Goal: Task Accomplishment & Management: Complete application form

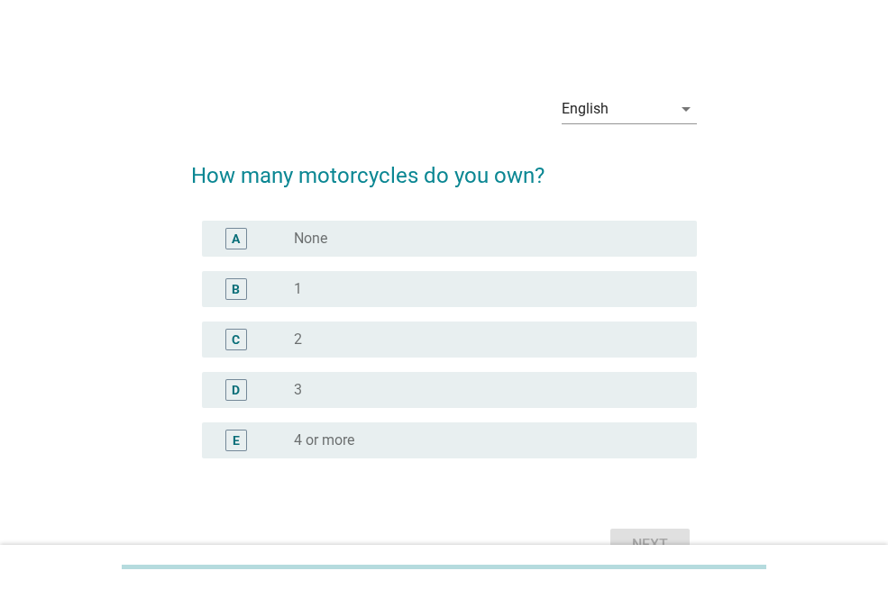
click at [412, 299] on div "radio_button_unchecked 1" at bounding box center [488, 289] width 388 height 22
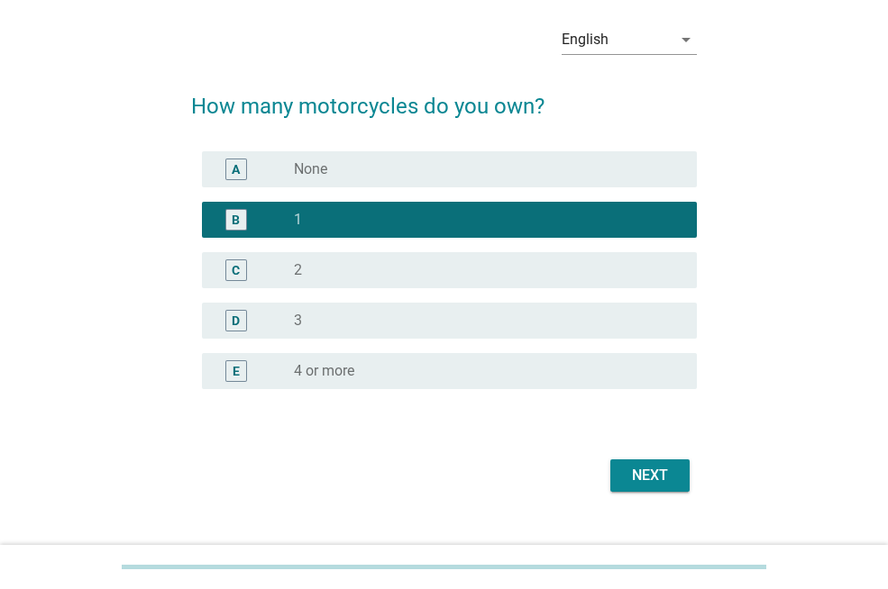
scroll to position [101, 0]
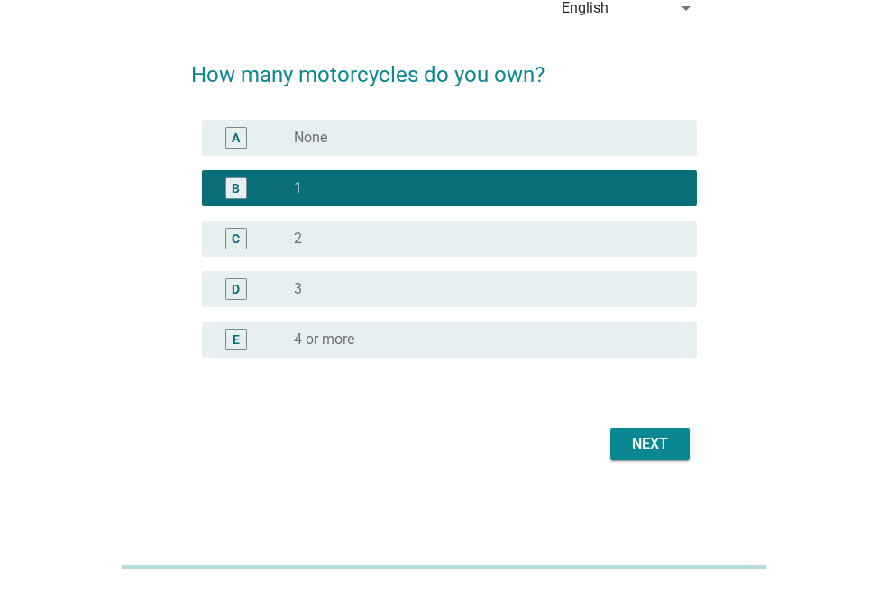
click at [672, 14] on div "arrow_drop_down" at bounding box center [683, 8] width 25 height 22
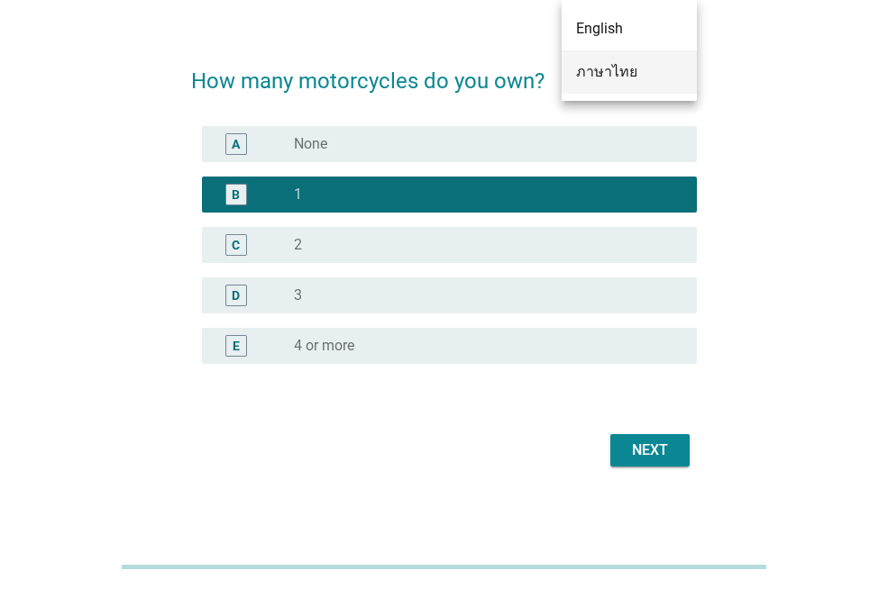
click at [647, 63] on div "ภาษาไทย" at bounding box center [629, 72] width 106 height 22
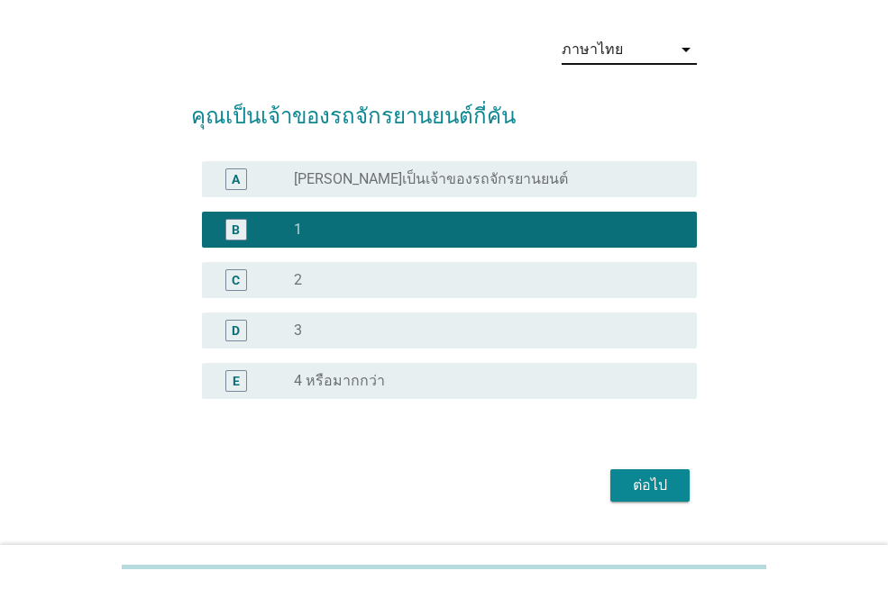
scroll to position [90, 0]
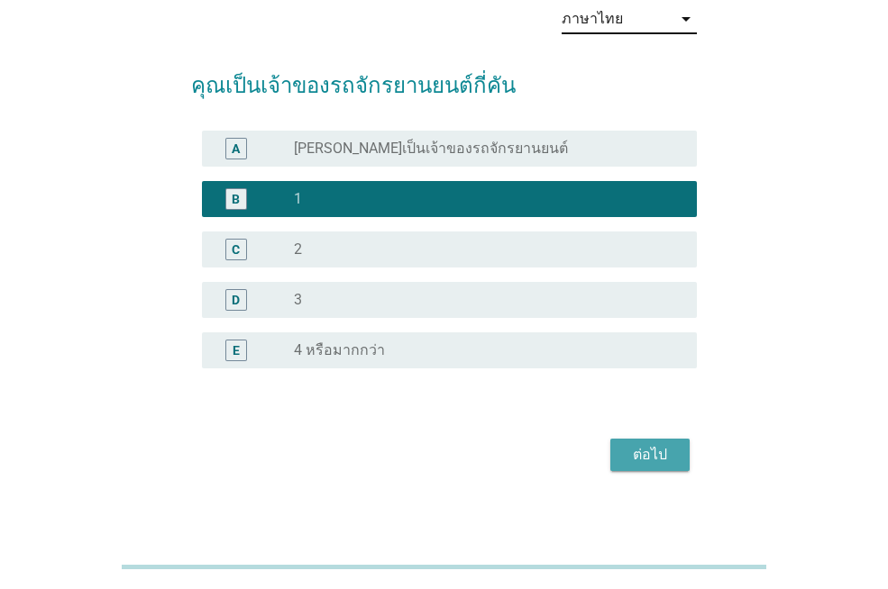
click at [666, 452] on div "ต่อไป" at bounding box center [650, 455] width 50 height 22
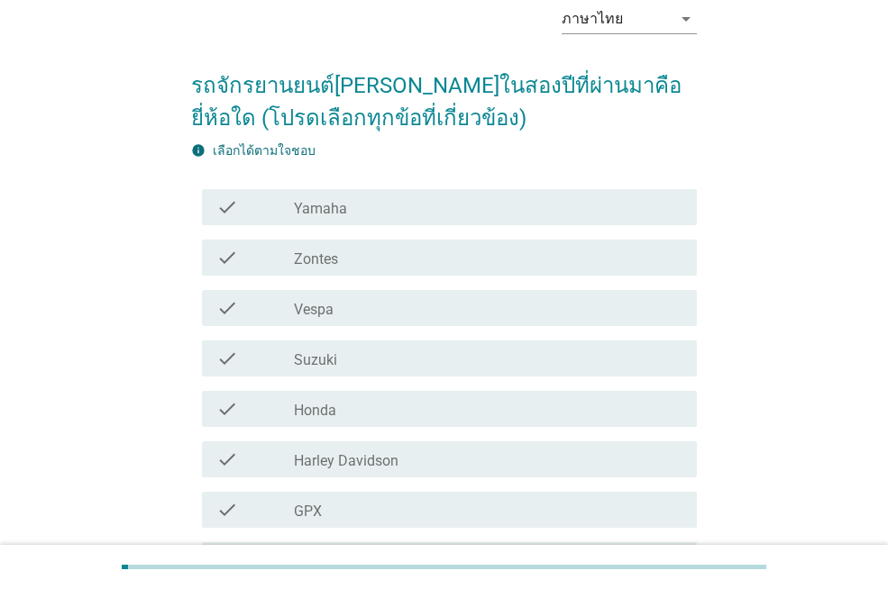
scroll to position [0, 0]
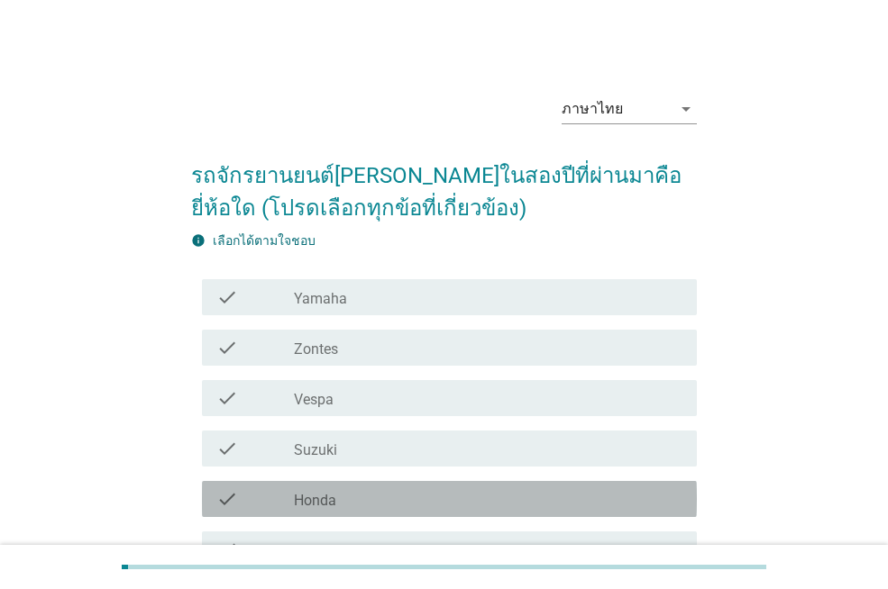
click at [482, 496] on div "check_box_outline_blank Honda" at bounding box center [488, 499] width 388 height 22
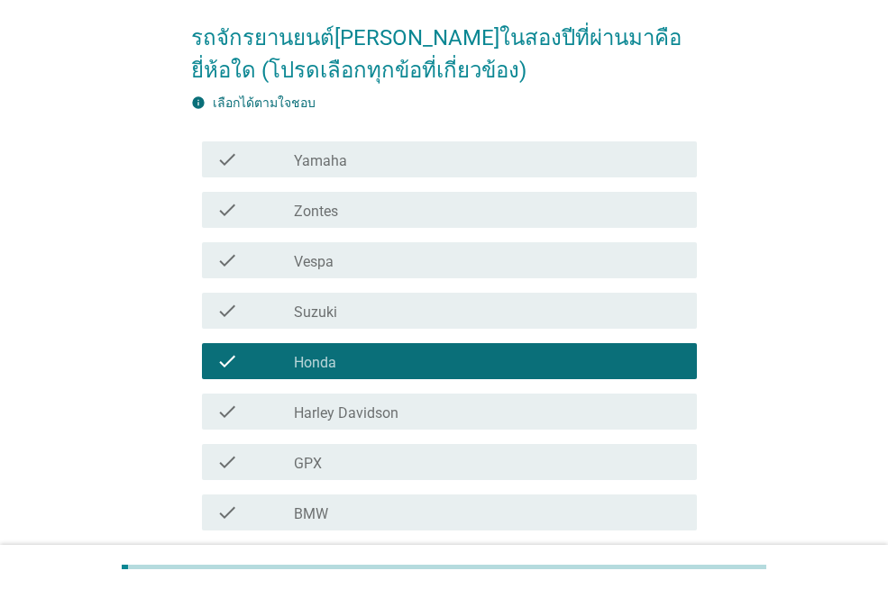
scroll to position [390, 0]
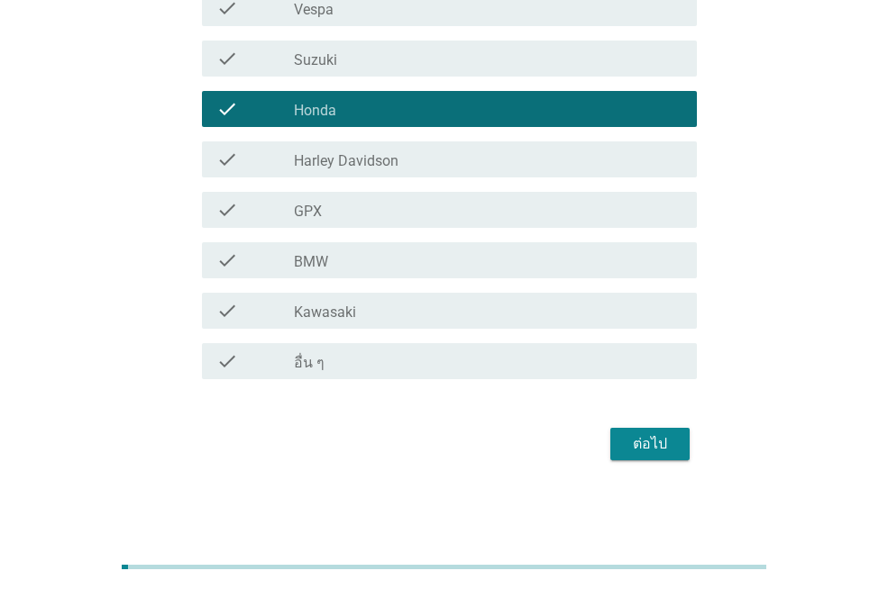
click at [666, 453] on div "ต่อไป" at bounding box center [650, 445] width 50 height 22
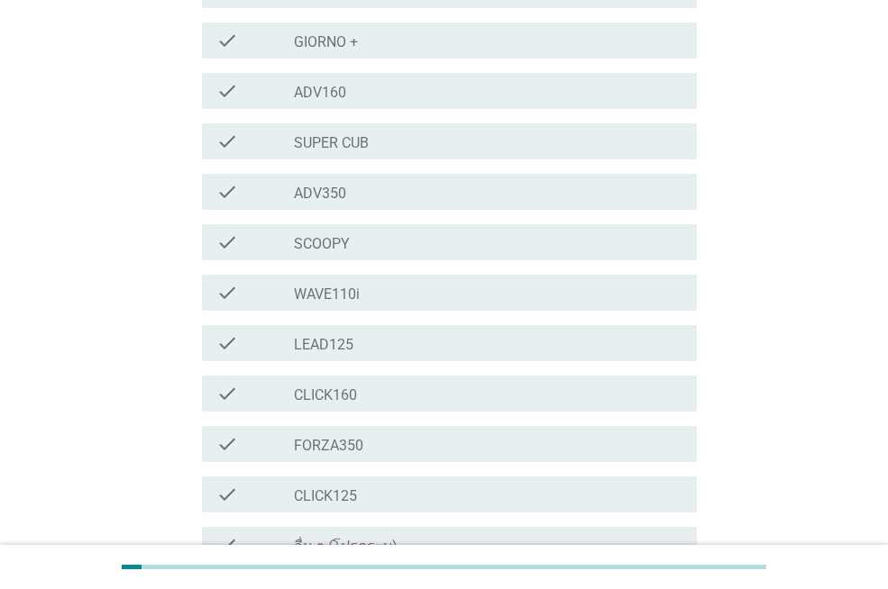
scroll to position [0, 0]
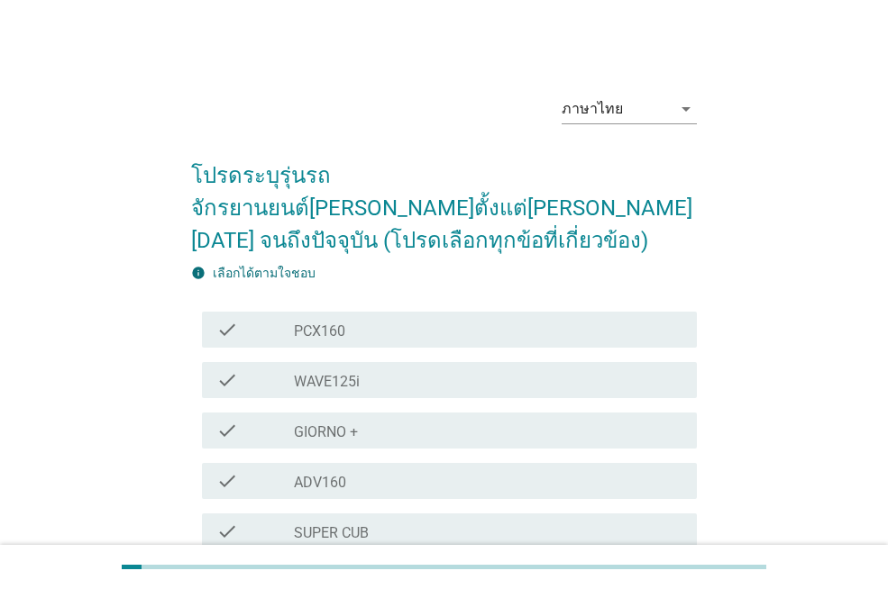
click at [472, 319] on div "check_box_outline_blank PCX160" at bounding box center [488, 330] width 388 height 22
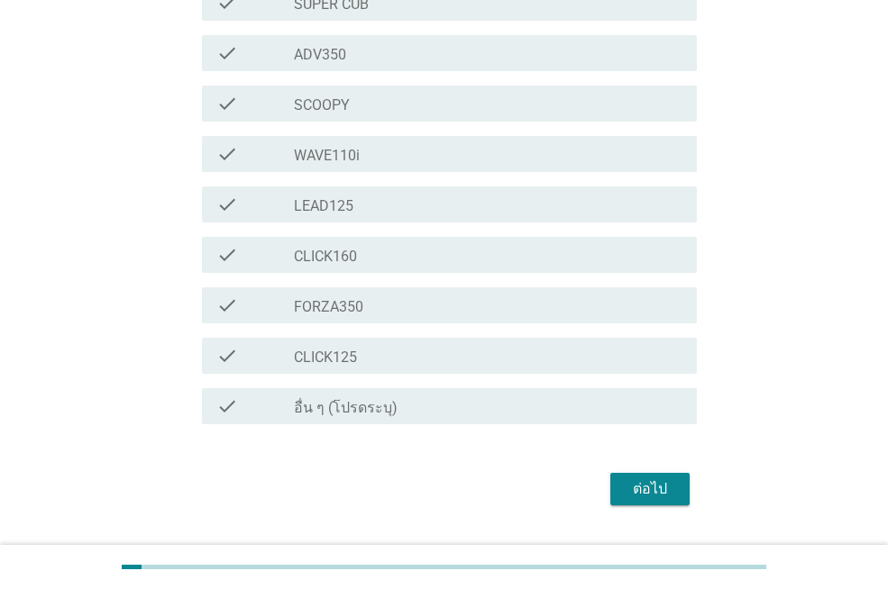
scroll to position [541, 0]
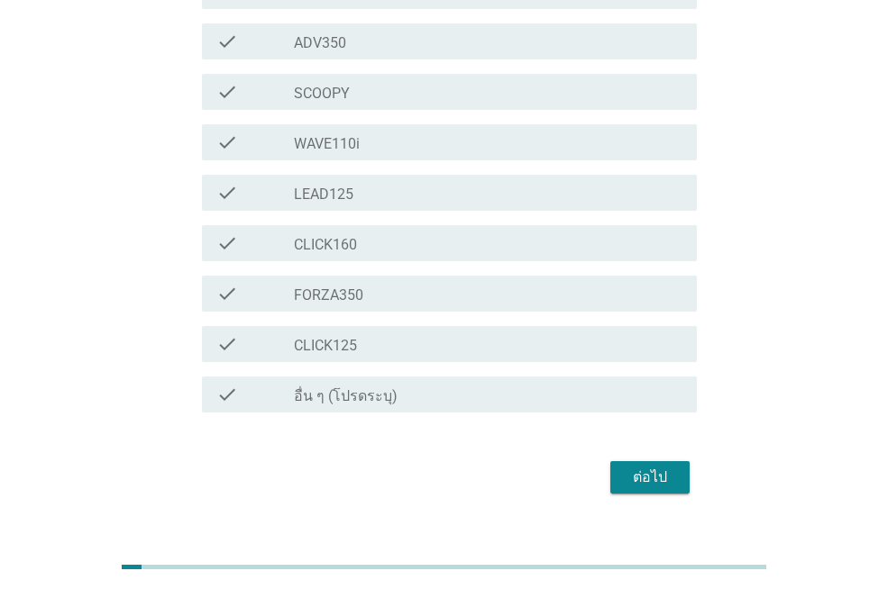
click at [635, 467] on div "ต่อไป" at bounding box center [650, 478] width 50 height 22
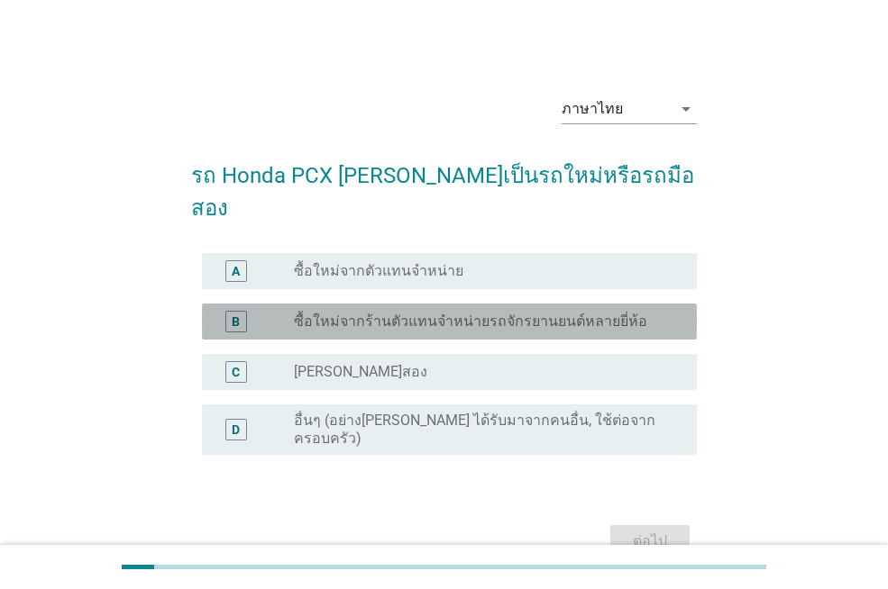
click at [516, 313] on label "ซื้อใหม่จากร้านตัวแทนจำหน่ายรถจักรยานยนต์หลายยี่ห้อ" at bounding box center [470, 322] width 353 height 18
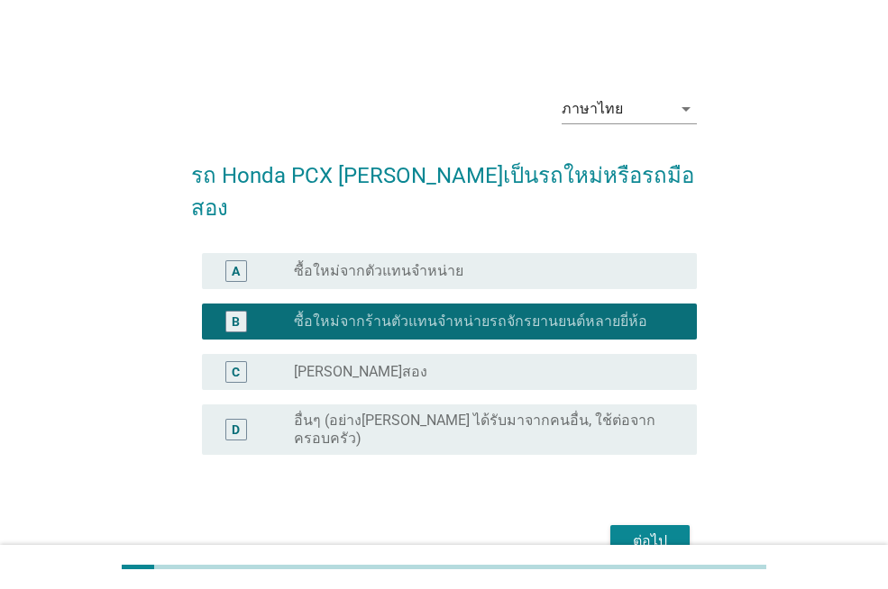
click at [678, 525] on button "ต่อไป" at bounding box center [649, 541] width 79 height 32
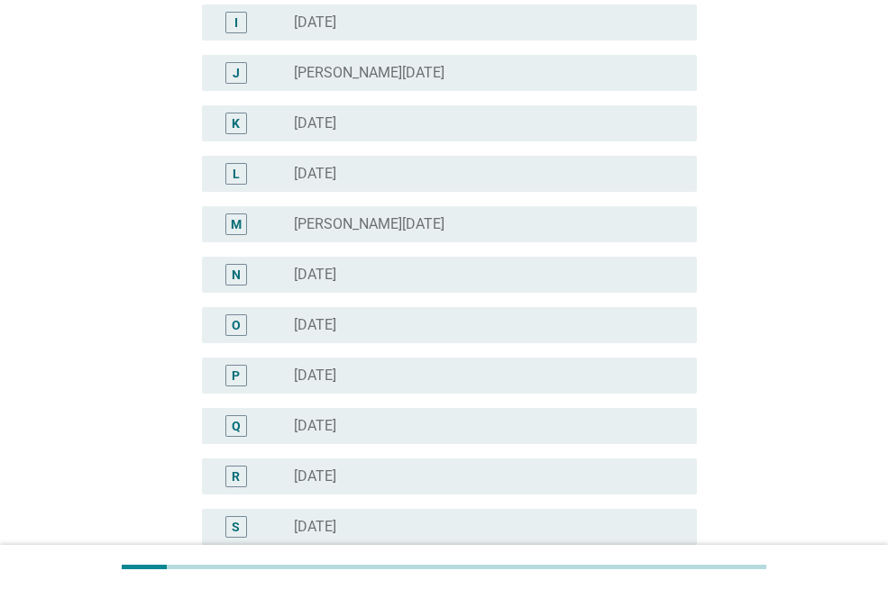
scroll to position [590, 0]
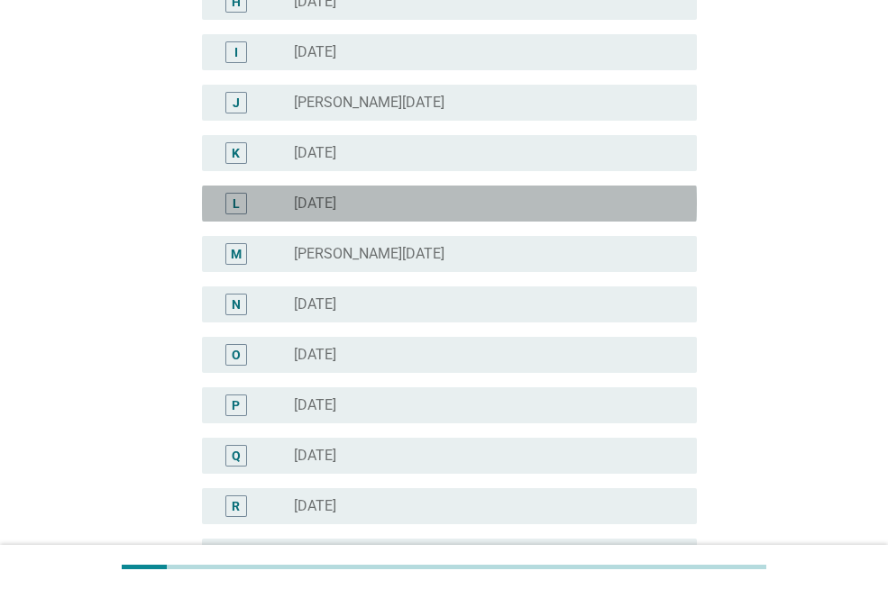
click at [434, 211] on div "radio_button_unchecked [DATE]" at bounding box center [481, 204] width 374 height 18
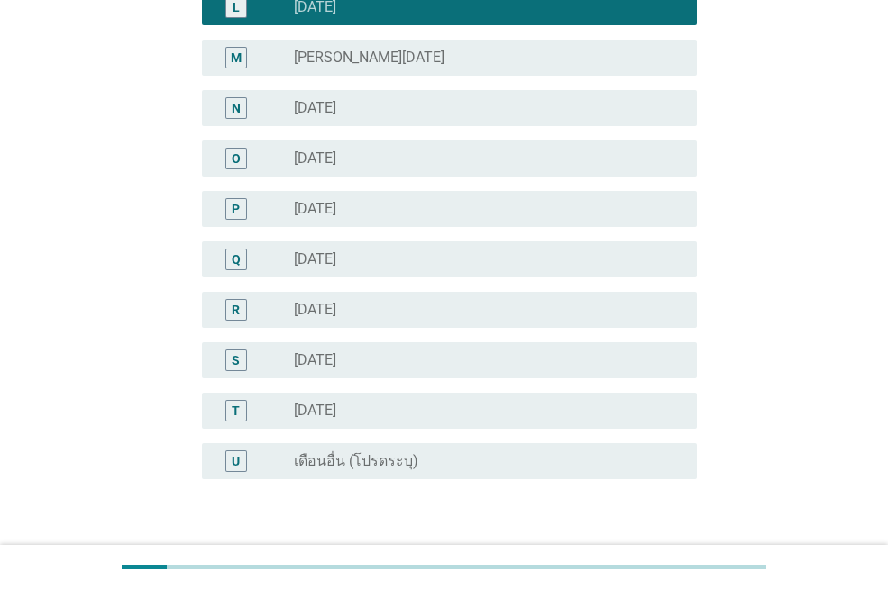
scroll to position [861, 0]
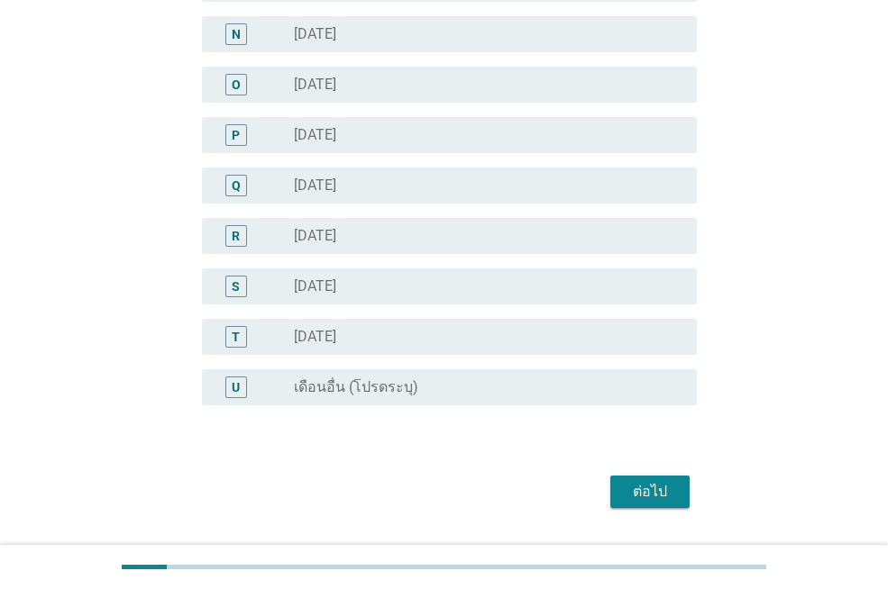
click at [667, 488] on div "ต่อไป" at bounding box center [650, 492] width 50 height 22
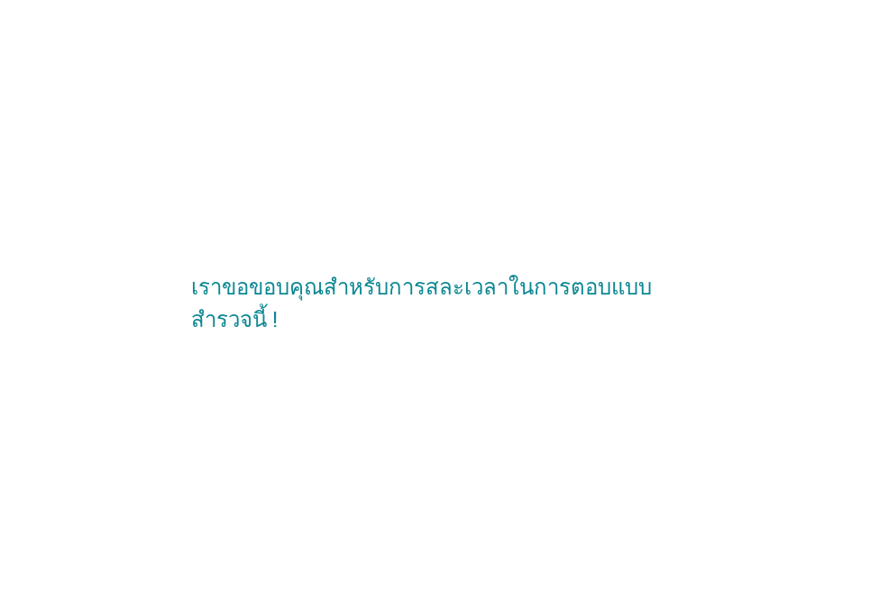
scroll to position [0, 0]
